Goal: Task Accomplishment & Management: Use online tool/utility

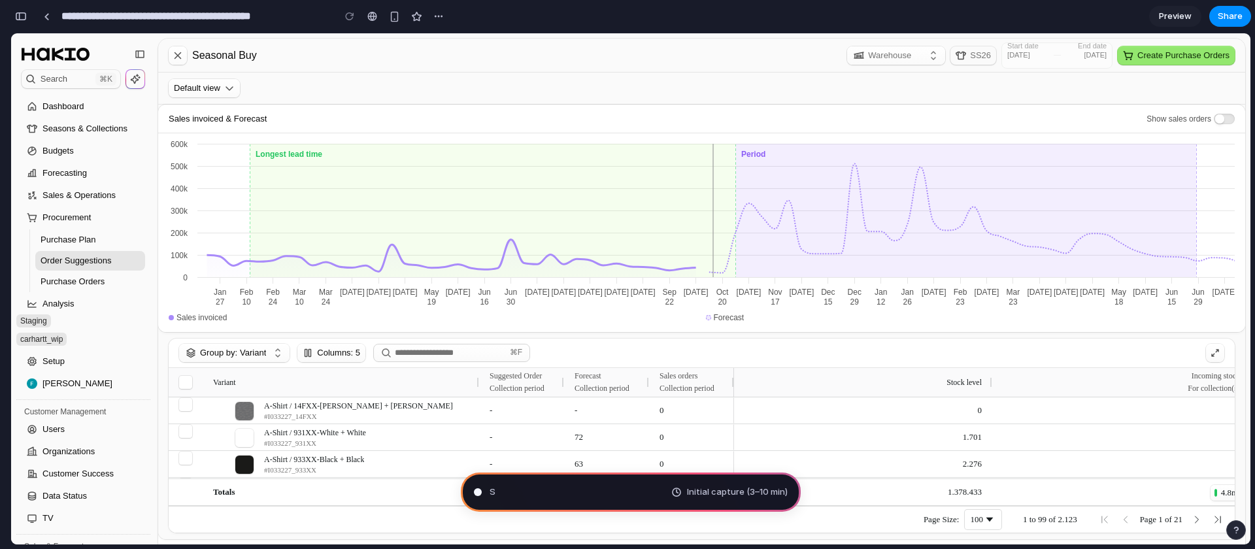
type input "**********"
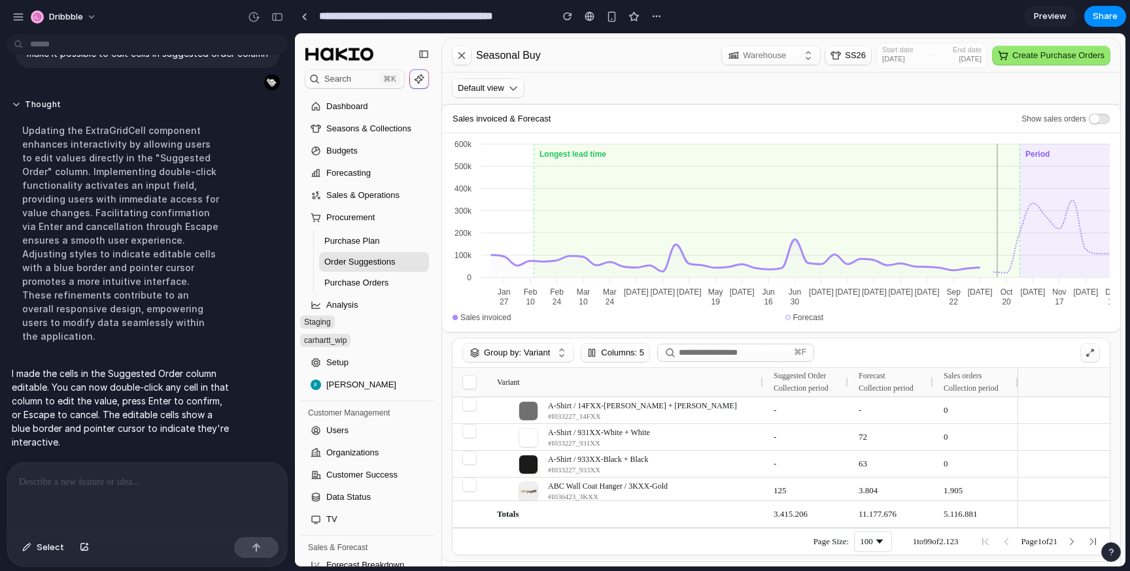
scroll to position [27, 0]
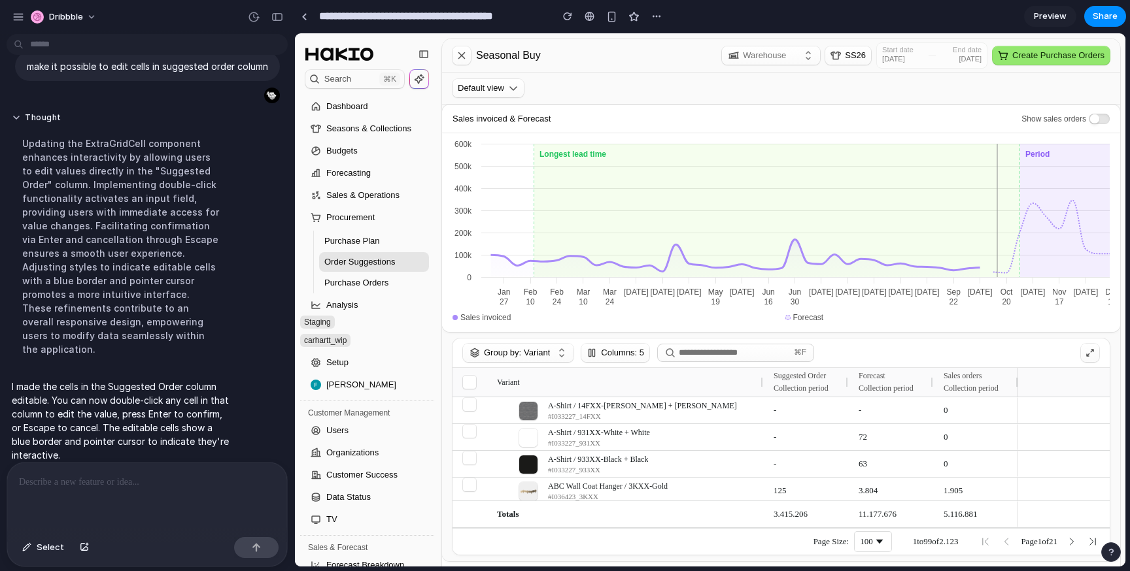
click at [197, 484] on p at bounding box center [147, 483] width 256 height 16
click at [1075, 409] on span "0" at bounding box center [1146, 410] width 237 height 25
click at [800, 409] on span "-" at bounding box center [805, 410] width 64 height 25
click at [785, 488] on span "125" at bounding box center [805, 491] width 64 height 25
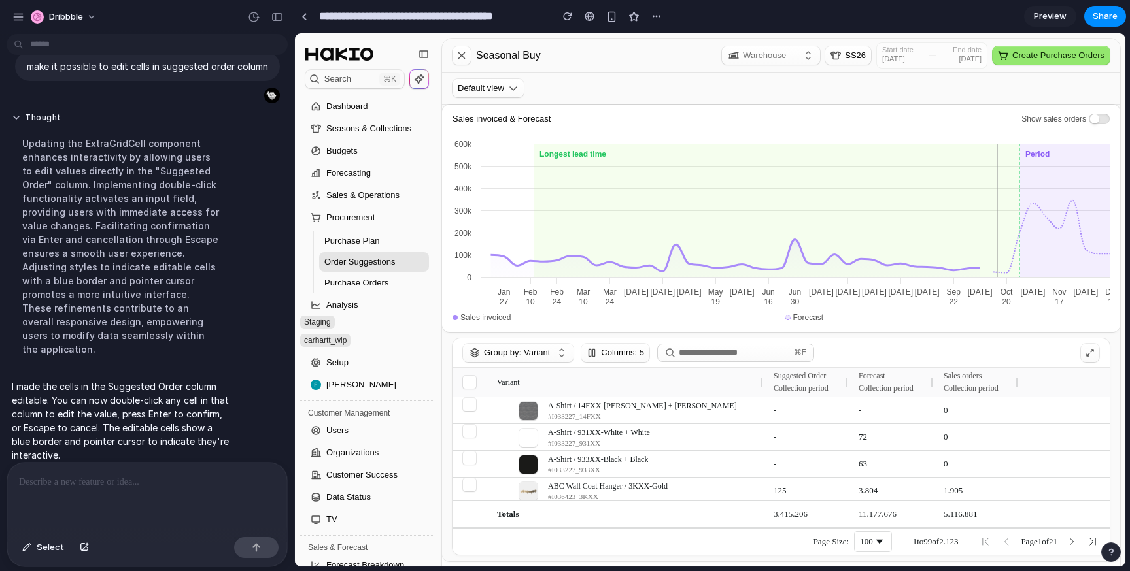
scroll to position [63, 0]
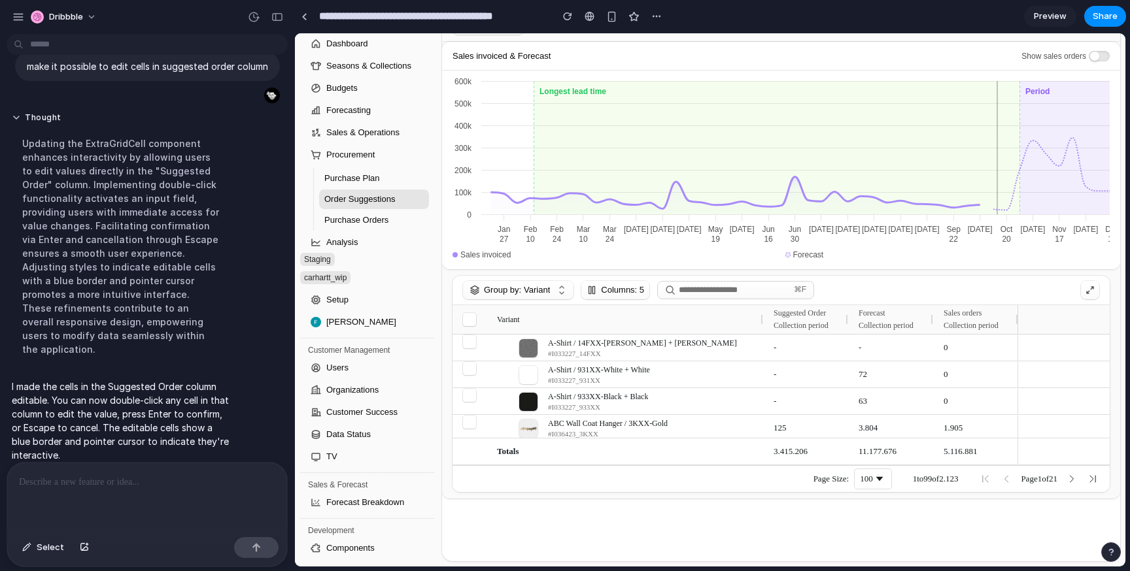
click at [775, 345] on span "-" at bounding box center [805, 347] width 64 height 25
click at [785, 317] on div "Suggested Order Collection period" at bounding box center [800, 320] width 55 height 22
click at [780, 427] on span "125" at bounding box center [805, 428] width 64 height 25
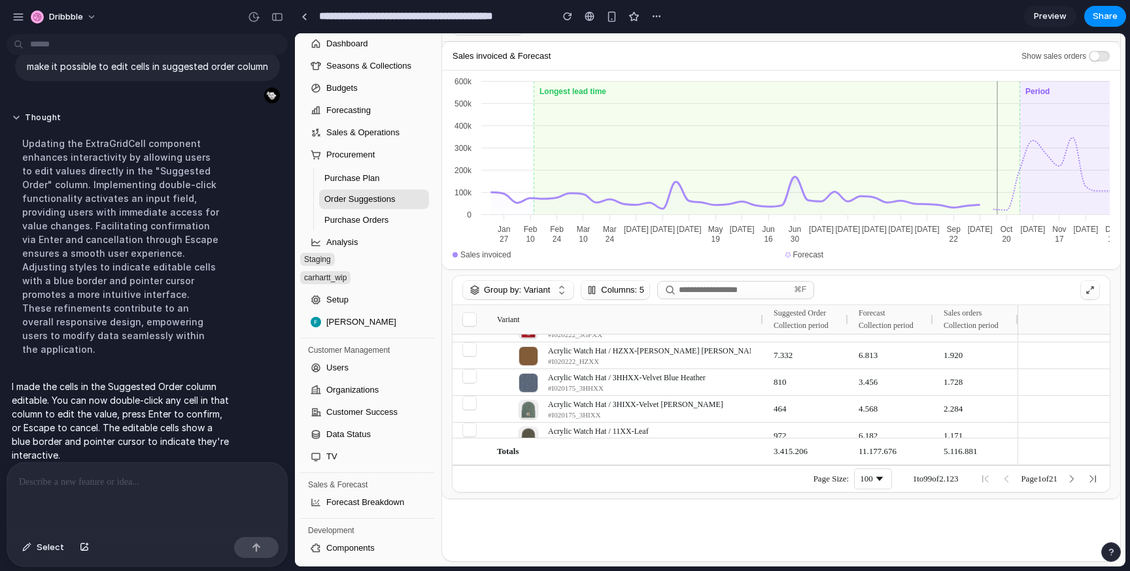
scroll to position [284, 0]
click at [100, 490] on div at bounding box center [147, 497] width 280 height 69
click at [781, 386] on span "464" at bounding box center [805, 385] width 64 height 25
click at [866, 382] on span "4.568" at bounding box center [890, 385] width 64 height 25
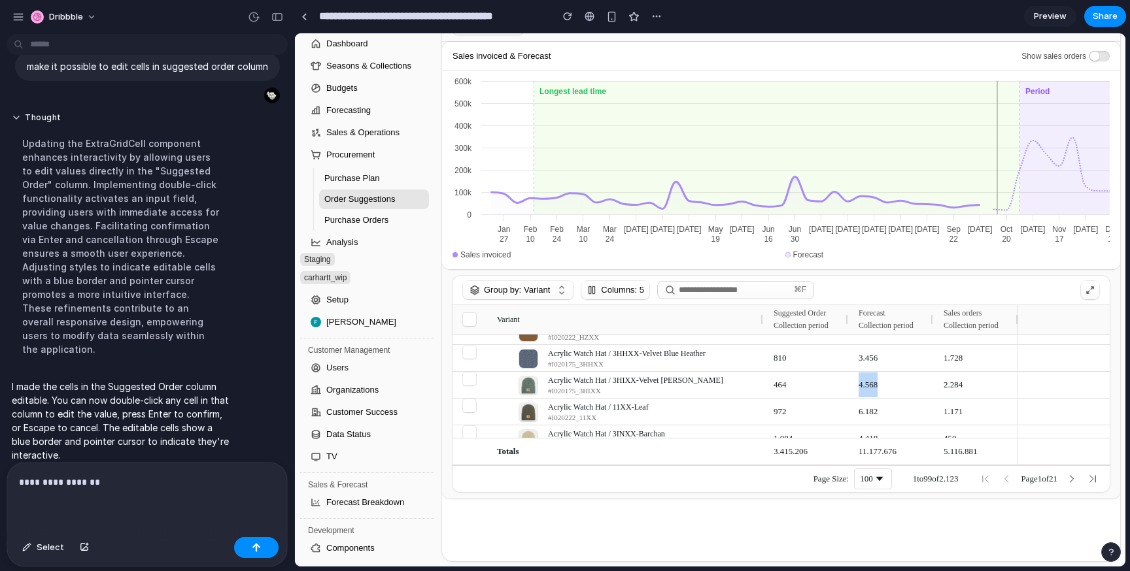
click at [866, 382] on span "4.568" at bounding box center [890, 385] width 64 height 25
click at [941, 384] on div "2.284" at bounding box center [975, 385] width 85 height 26
click at [964, 381] on pre-orders-9274 "2.284" at bounding box center [975, 385] width 64 height 25
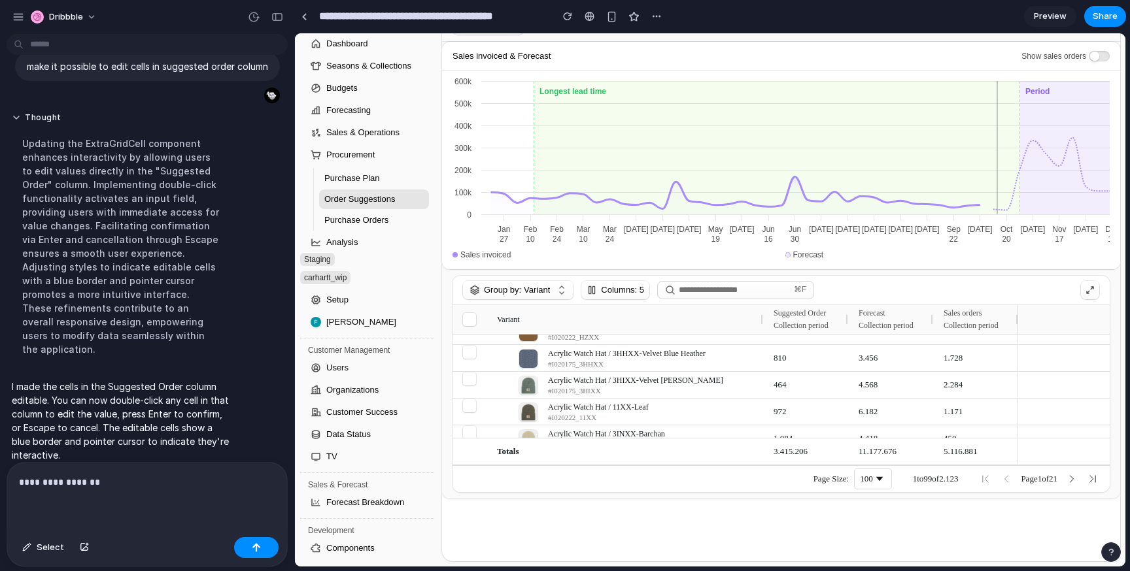
click at [843, 318] on div "Suggested Order Collection period" at bounding box center [805, 319] width 85 height 29
drag, startPoint x: 845, startPoint y: 318, endPoint x: 919, endPoint y: 318, distance: 74.5
click at [919, 318] on div "Variant Suggested Order Collection period Forecast Collection period Sales orde…" at bounding box center [735, 319] width 566 height 29
click at [847, 318] on div at bounding box center [847, 319] width 5 height 29
click at [257, 549] on div "button" at bounding box center [256, 547] width 9 height 9
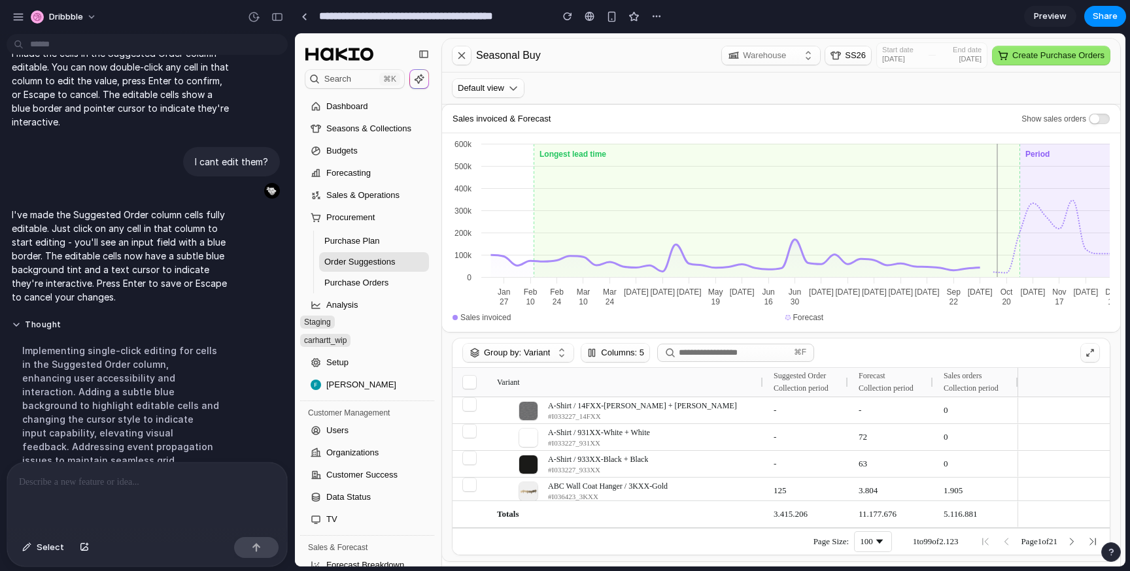
scroll to position [242, 0]
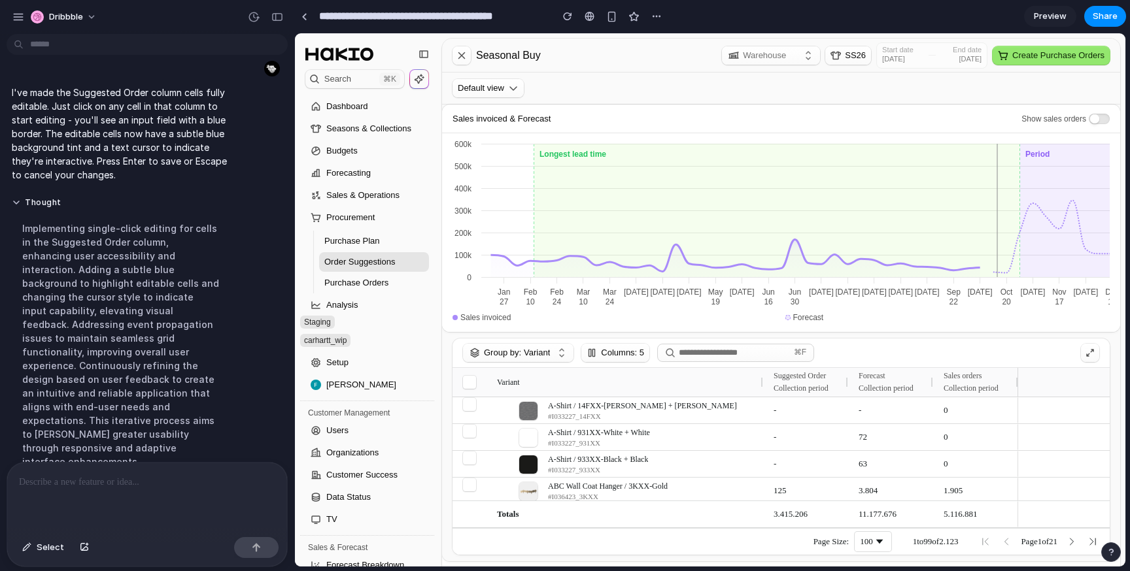
click at [775, 410] on span "-" at bounding box center [805, 410] width 64 height 25
click at [518, 89] on div "Default view" at bounding box center [488, 88] width 61 height 13
click at [579, 87] on div "Default view" at bounding box center [781, 89] width 678 height 32
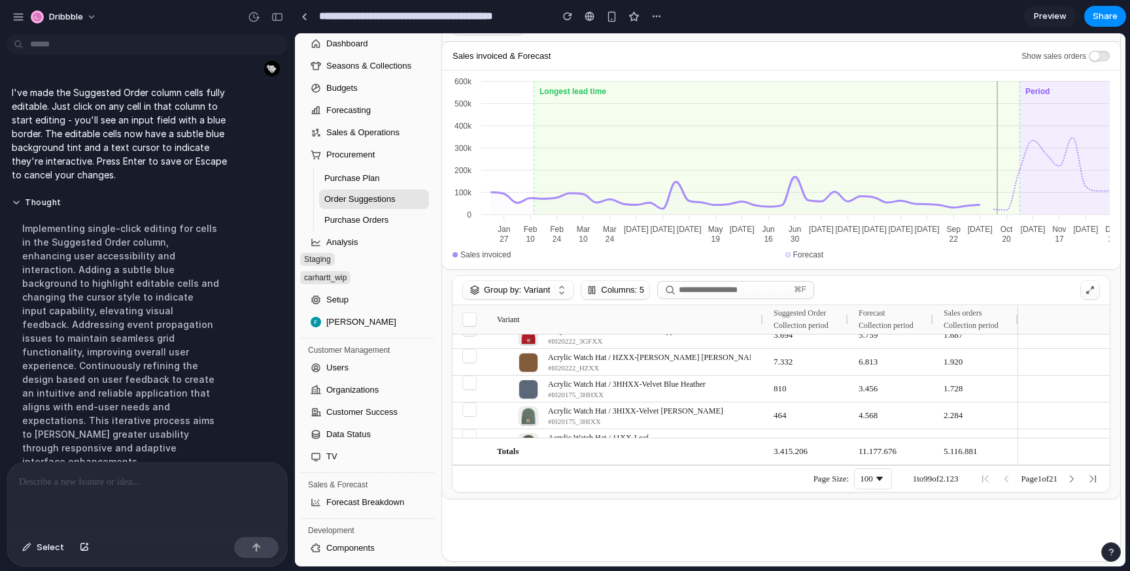
scroll to position [271, 0]
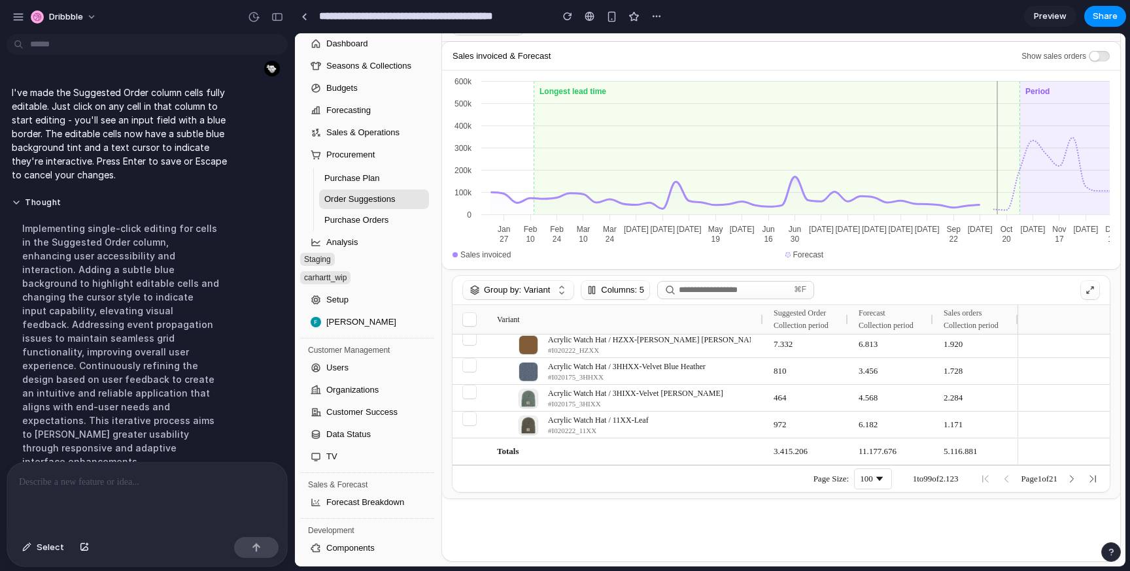
click at [776, 373] on span "810" at bounding box center [805, 371] width 64 height 25
click at [800, 370] on span "810" at bounding box center [805, 371] width 64 height 25
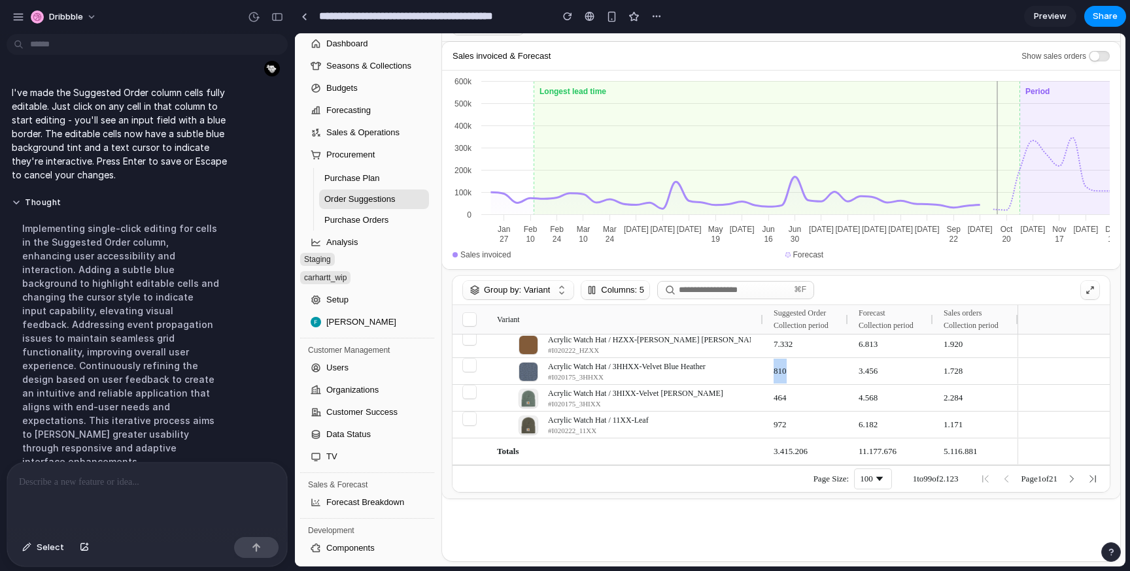
click at [800, 370] on span "810" at bounding box center [805, 371] width 64 height 25
click at [802, 393] on span "464" at bounding box center [805, 398] width 64 height 25
